Goal: Download file/media

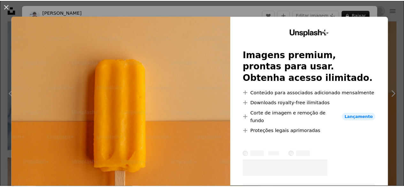
scroll to position [1745, 0]
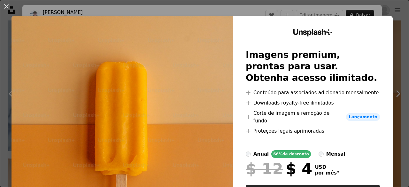
click at [396, 70] on div "An X shape Unsplash+ Imagens premium, prontas para usar. Obtenha acesso ilimita…" at bounding box center [204, 93] width 409 height 187
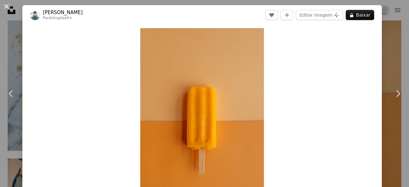
click at [10, 8] on button "An X shape" at bounding box center [7, 7] width 8 height 8
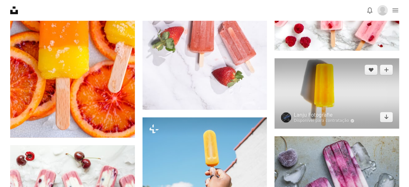
scroll to position [415, 0]
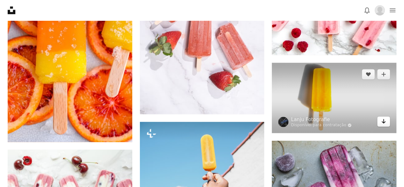
click at [386, 119] on link "Arrow pointing down" at bounding box center [383, 121] width 13 height 10
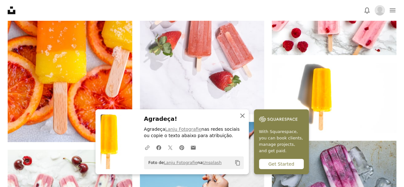
click at [242, 115] on icon "An X shape" at bounding box center [243, 116] width 8 height 8
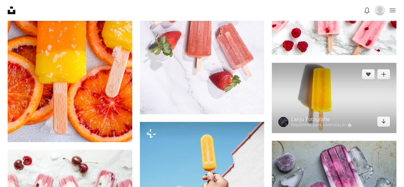
click at [328, 82] on img at bounding box center [334, 98] width 125 height 70
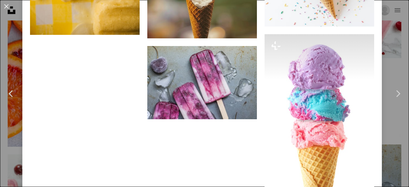
scroll to position [2894, 0]
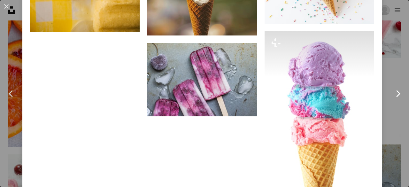
click at [396, 67] on link "Chevron right" at bounding box center [398, 93] width 22 height 61
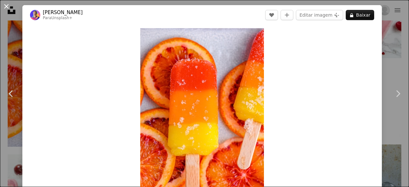
click at [5, 5] on button "An X shape" at bounding box center [7, 7] width 8 height 8
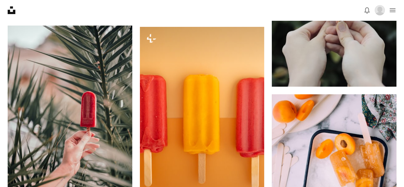
scroll to position [1310, 0]
